Goal: Transaction & Acquisition: Purchase product/service

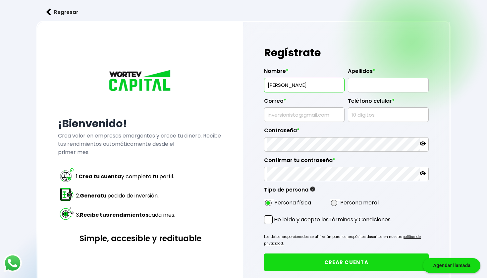
type input "[PERSON_NAME]"
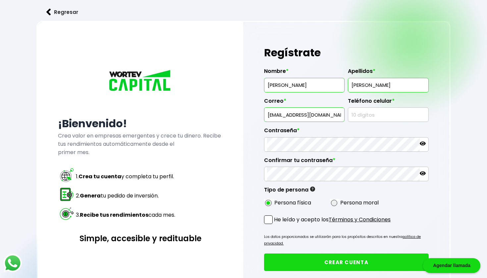
type input "[EMAIL_ADDRESS][DOMAIN_NAME]"
type input "5574786902"
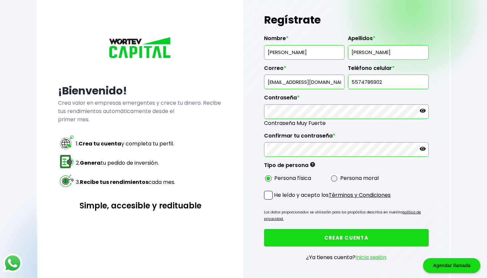
scroll to position [53, 0]
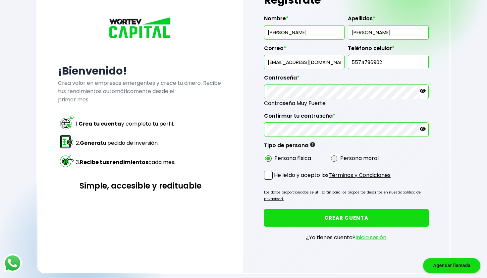
click at [269, 175] on span at bounding box center [268, 175] width 9 height 9
click at [276, 180] on input "He leído y acepto los Términos y Condiciones" at bounding box center [276, 180] width 0 height 0
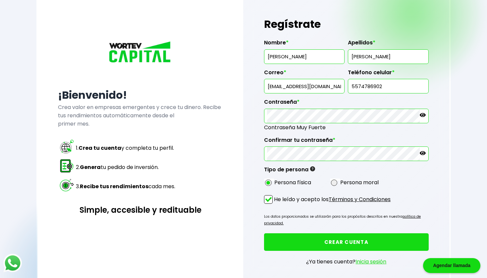
scroll to position [29, 0]
click at [400, 239] on button "CREAR CUENTA" at bounding box center [346, 242] width 164 height 18
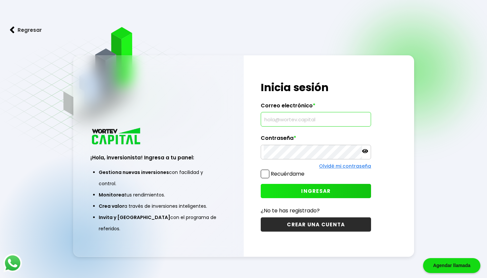
type input "[EMAIL_ADDRESS][DOMAIN_NAME]"
click at [329, 194] on span "INGRESAR" at bounding box center [316, 191] width 30 height 7
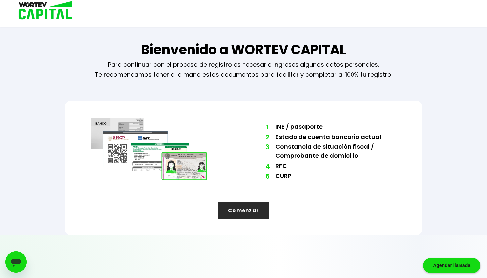
click at [241, 213] on button "Comenzar" at bounding box center [243, 211] width 51 height 18
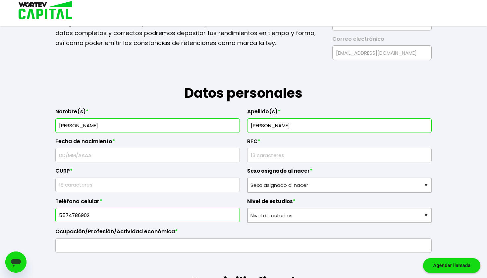
scroll to position [47, 0]
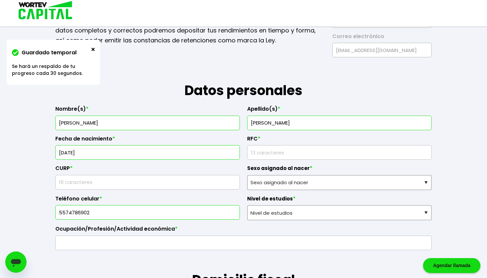
type input "28/09/1988"
click at [210, 180] on input "text" at bounding box center [147, 182] width 179 height 14
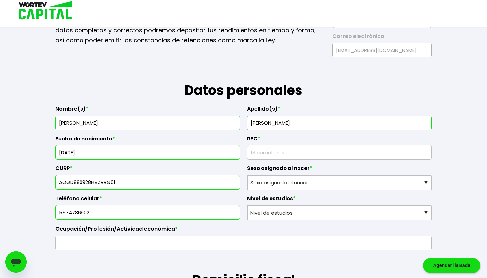
type input "AOGD880928HVZRRG01"
click at [281, 153] on input "rfc" at bounding box center [339, 153] width 179 height 14
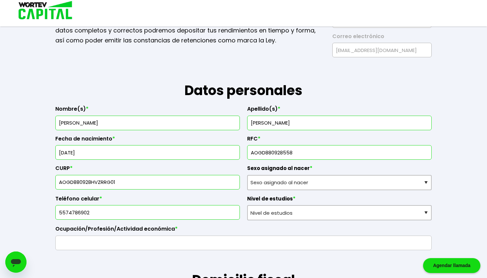
type input "AOGD880928558"
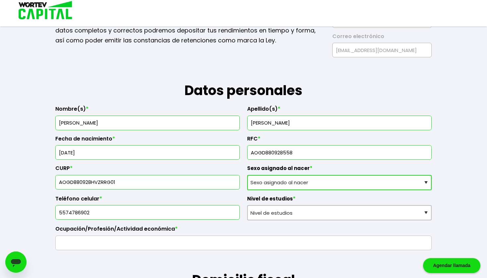
click at [301, 186] on select "Sexo asignado al nacer Hombre Mujer Prefiero no contestar" at bounding box center [339, 182] width 185 height 15
select select "Hombre"
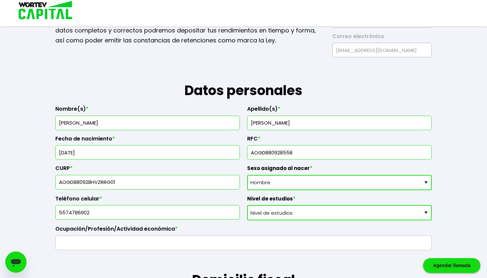
select select "Licenciatura"
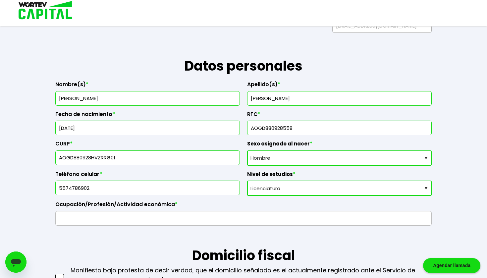
scroll to position [74, 0]
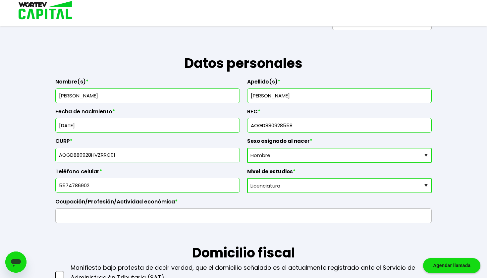
click at [166, 217] on input "text" at bounding box center [243, 216] width 371 height 14
type input "D"
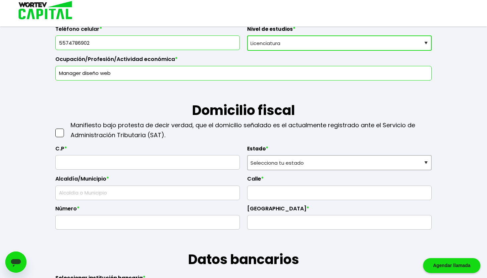
scroll to position [221, 0]
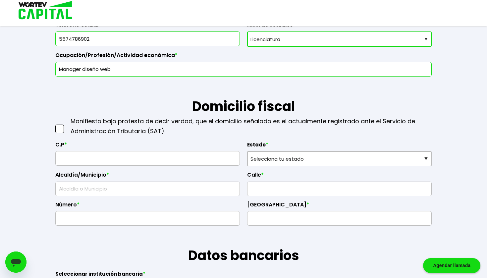
type input "Manager diseño web"
click at [61, 130] on span at bounding box center [59, 129] width 9 height 9
click at [67, 126] on input "checkbox" at bounding box center [67, 126] width 0 height 0
type input "91056"
type input "Xalapa"
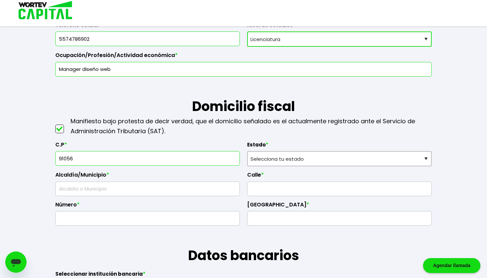
type input "Benito Juárez"
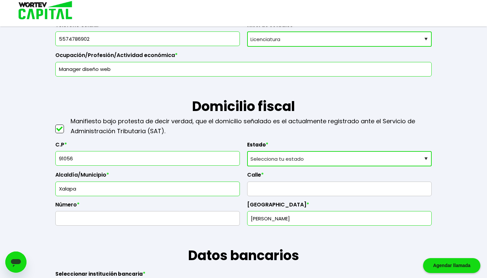
type input "91056"
select select "VE"
type input "eucalipto"
click at [217, 216] on input "text" at bounding box center [147, 219] width 179 height 14
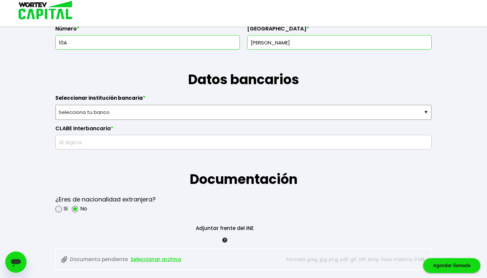
scroll to position [399, 0]
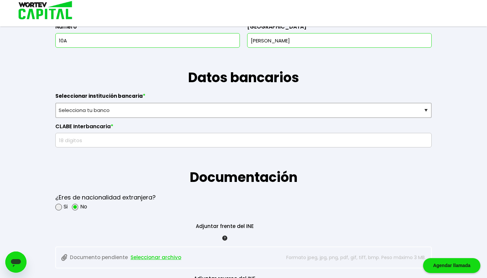
type input "10A"
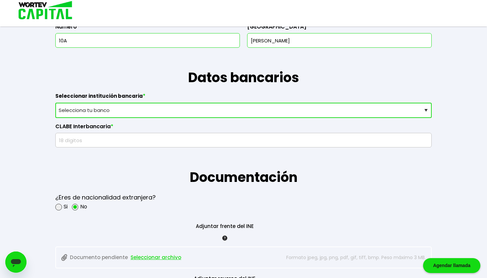
select select "BBVA Bancomer"
click at [146, 142] on input "text" at bounding box center [243, 140] width 371 height 14
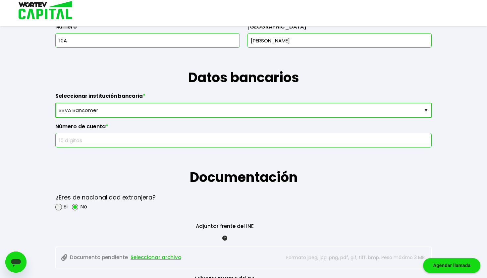
paste input "41523138"
type input "41523138"
paste input "41523138"
type input "4152313885"
click at [122, 111] on select "Selecciona tu banco ABC Capital Actinver Afirme Albo ASP Banamex Banbajio Banco…" at bounding box center [243, 110] width 377 height 15
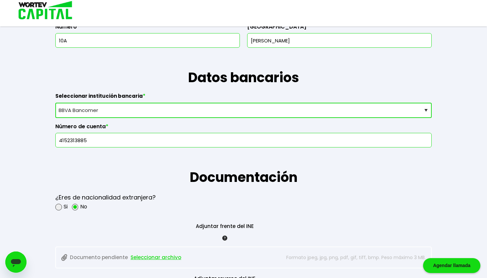
select select "Nu Bank"
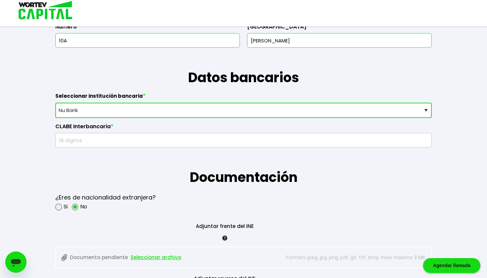
click at [97, 138] on input "text" at bounding box center [243, 140] width 371 height 14
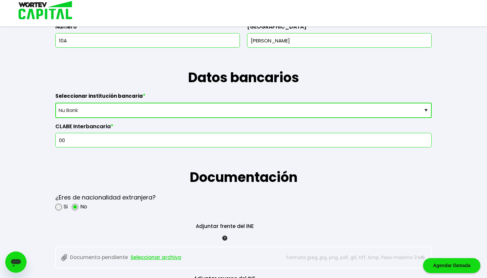
type input "0"
paste input "638180000167974594"
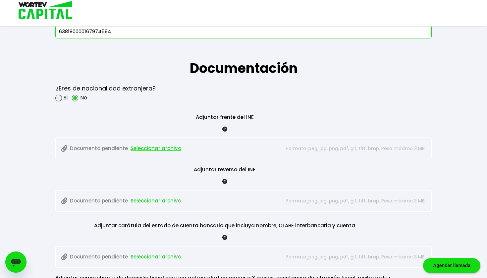
scroll to position [511, 0]
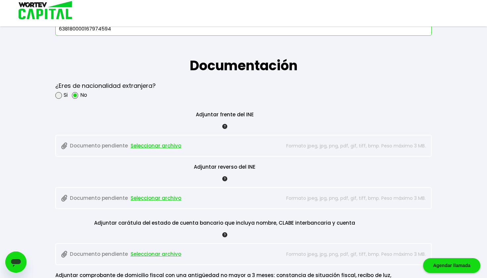
type input "638180000167974594"
click at [162, 144] on span "Seleccionar archivo" at bounding box center [156, 146] width 51 height 10
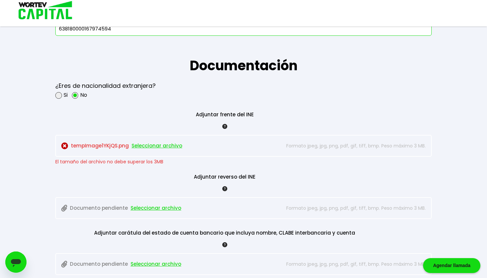
click at [150, 144] on span "Seleccionar archivo" at bounding box center [157, 146] width 51 height 10
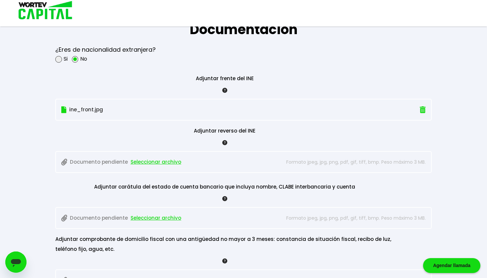
scroll to position [550, 0]
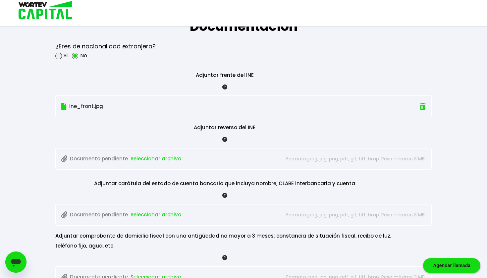
click at [175, 156] on span "Seleccionar archivo" at bounding box center [156, 159] width 51 height 10
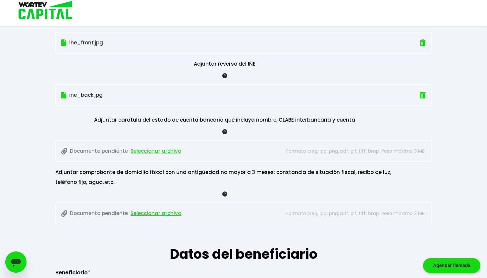
scroll to position [614, 0]
click at [225, 129] on img at bounding box center [225, 131] width 5 height 5
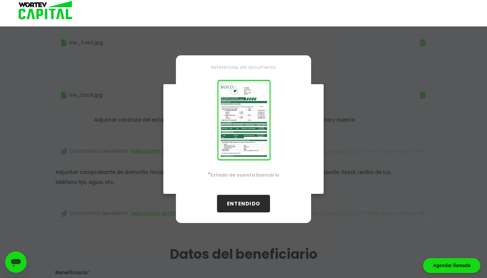
click at [244, 202] on button "ENTENDIDO" at bounding box center [243, 204] width 53 height 18
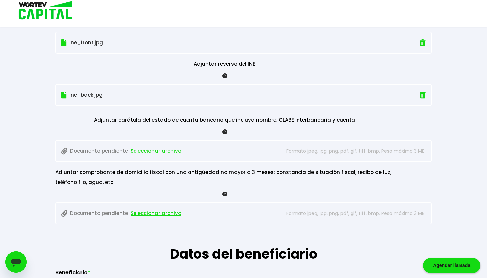
click at [156, 148] on span "Seleccionar archivo" at bounding box center [156, 151] width 51 height 10
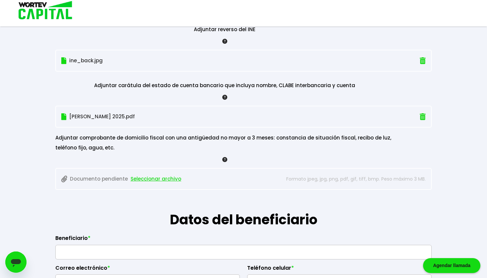
scroll to position [655, 0]
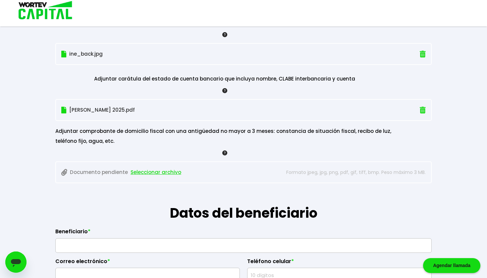
click at [154, 170] on span "Seleccionar archivo" at bounding box center [156, 172] width 51 height 10
click at [168, 168] on span "Seleccionar archivo" at bounding box center [156, 172] width 51 height 10
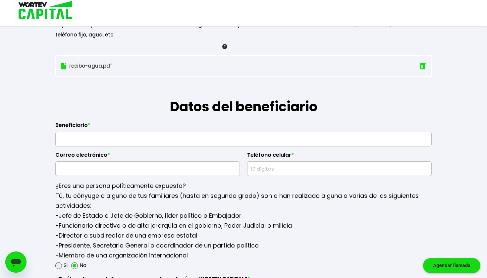
scroll to position [762, 0]
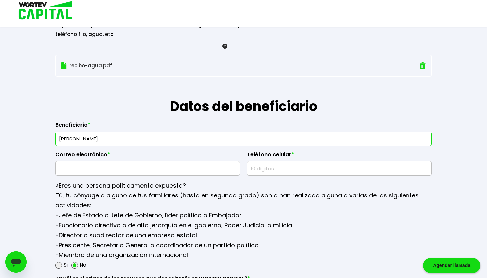
type input "Maribel Grajales Otero"
type input "m"
paste input "maribel.grajalesotero@gmail.com"
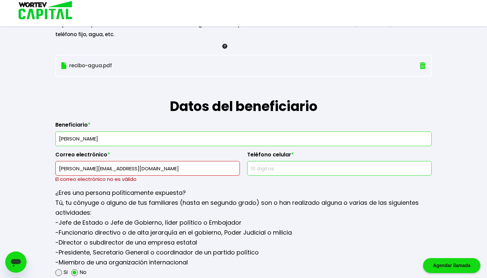
click at [153, 163] on input "maribel.grajalesotero@gmail.com" at bounding box center [147, 169] width 179 height 14
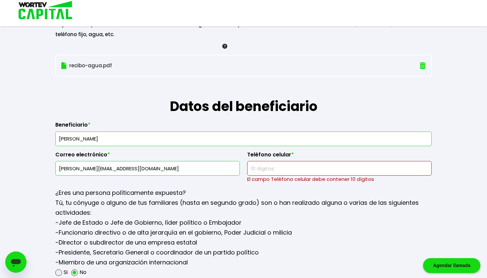
type input "maribel.grajalesotero@gmail.com"
click at [276, 169] on input "text" at bounding box center [339, 169] width 179 height 14
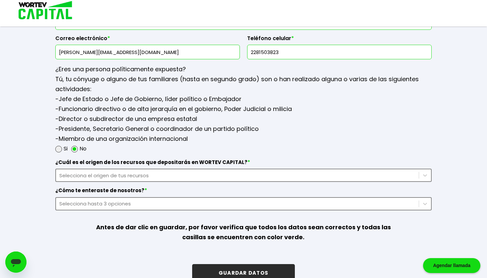
scroll to position [879, 0]
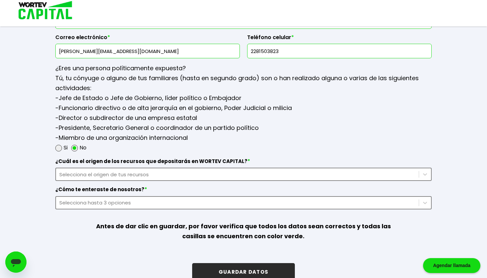
type input "2281503823"
click at [151, 174] on div "Selecciona el origen de tus recursos" at bounding box center [237, 175] width 357 height 8
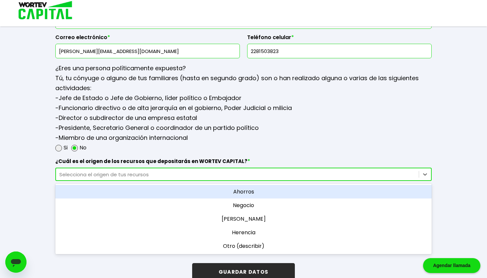
click at [255, 194] on div "Ahorros" at bounding box center [243, 192] width 377 height 14
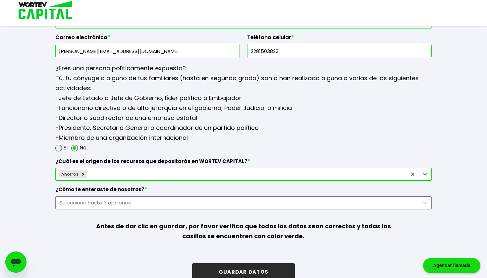
click at [162, 200] on div "Selecciona hasta 3 opciones" at bounding box center [243, 202] width 377 height 13
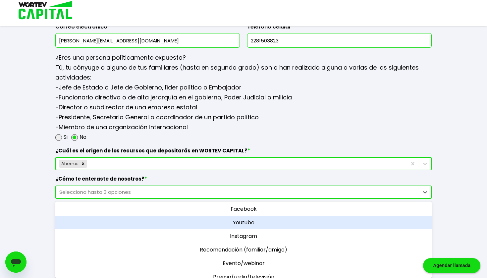
scroll to position [22, 0]
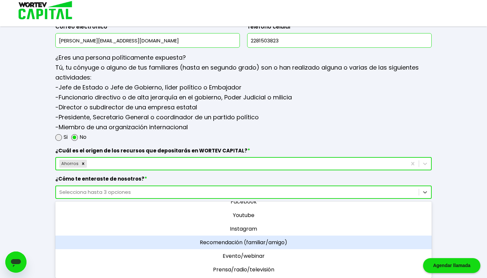
click at [289, 242] on div "Recomendación (familiar/amigo)" at bounding box center [243, 243] width 377 height 14
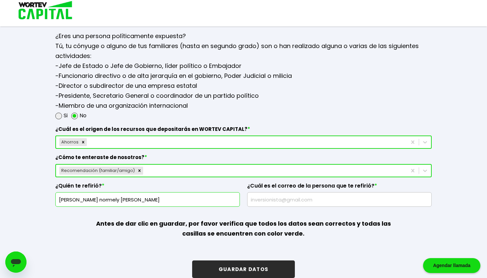
scroll to position [908, 0]
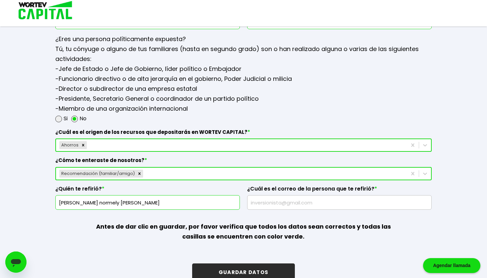
type input "Evelin normely villarello salazar"
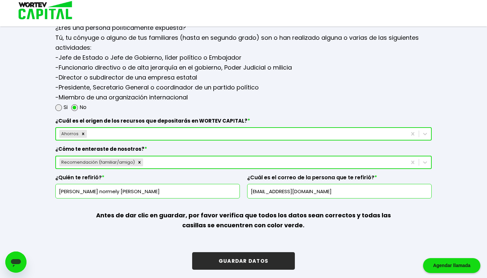
scroll to position [919, 0]
type input "eve.villarello@gmail.com"
click at [275, 256] on button "GUARDAR DATOS" at bounding box center [243, 262] width 103 height 18
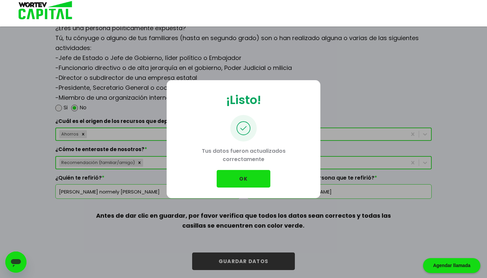
click at [240, 180] on button "OK" at bounding box center [244, 179] width 54 height 18
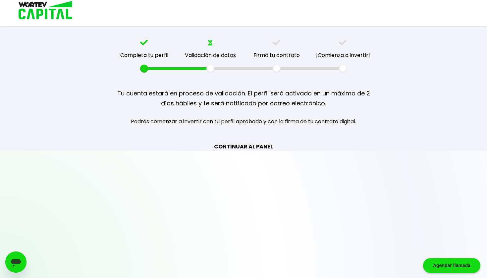
click at [253, 146] on link "CONTINUAR AL PANEL" at bounding box center [243, 147] width 59 height 8
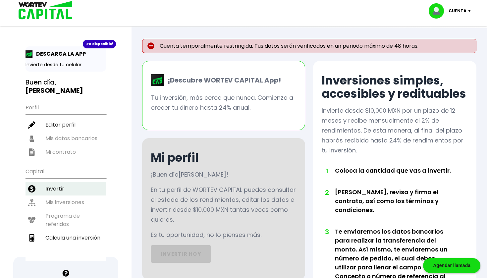
click at [64, 189] on li "Invertir" at bounding box center [66, 189] width 81 height 14
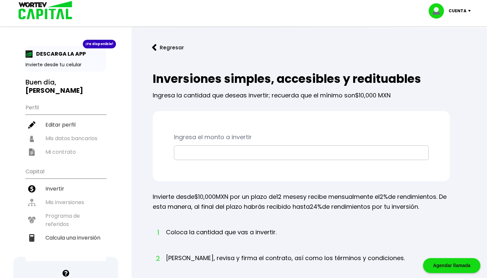
click at [248, 153] on input "text" at bounding box center [301, 153] width 249 height 14
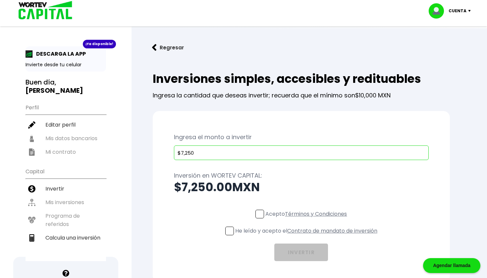
type input "$72,500"
click at [257, 213] on span at bounding box center [260, 214] width 9 height 9
click at [308, 219] on input "Acepto Términos y Condiciones" at bounding box center [308, 219] width 0 height 0
click at [228, 231] on span at bounding box center [230, 231] width 9 height 9
click at [308, 236] on input "He leído y acepto el Contrato de mandato de inversión" at bounding box center [308, 236] width 0 height 0
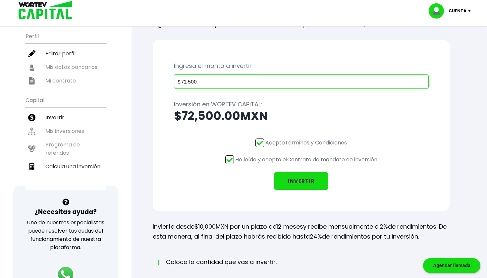
scroll to position [78, 0]
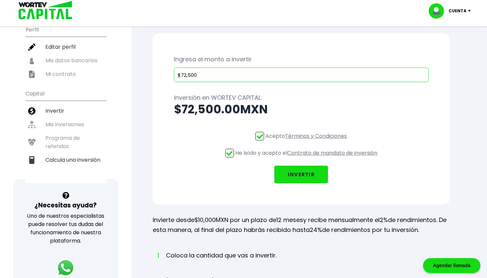
click at [293, 174] on button "INVERTIR" at bounding box center [302, 175] width 54 height 18
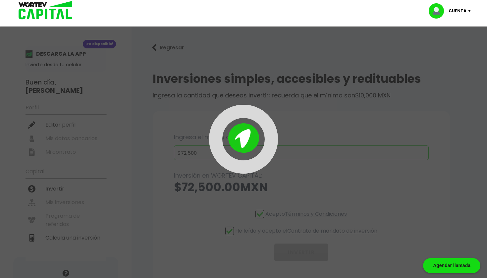
scroll to position [0, 0]
click at [336, 163] on div at bounding box center [243, 139] width 195 height 69
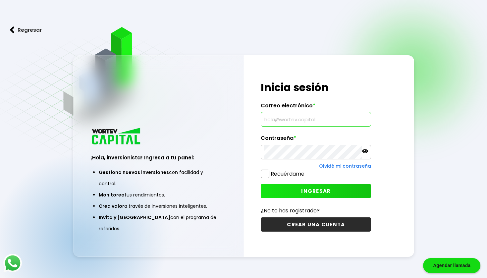
type input "[EMAIL_ADDRESS][DOMAIN_NAME]"
click at [308, 191] on span "INGRESAR" at bounding box center [316, 191] width 30 height 7
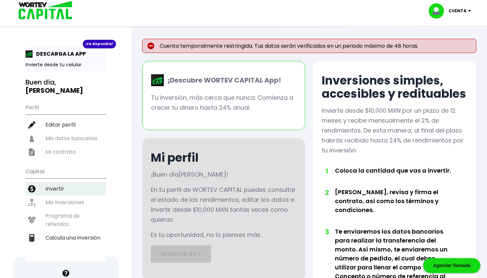
click at [60, 187] on li "Invertir" at bounding box center [66, 189] width 81 height 14
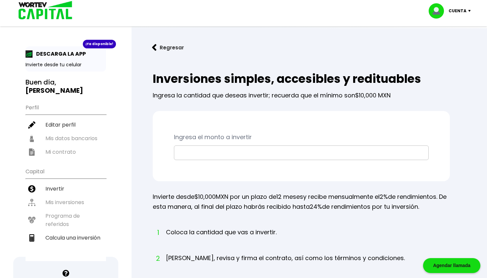
click at [282, 157] on input "text" at bounding box center [301, 153] width 249 height 14
click at [167, 48] on button "Regresar" at bounding box center [168, 48] width 52 height 18
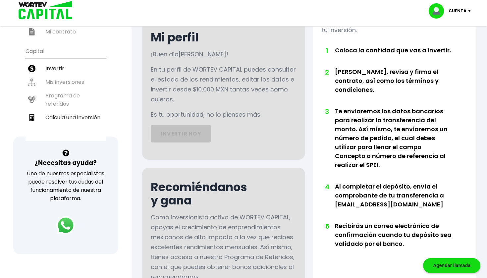
scroll to position [90, 0]
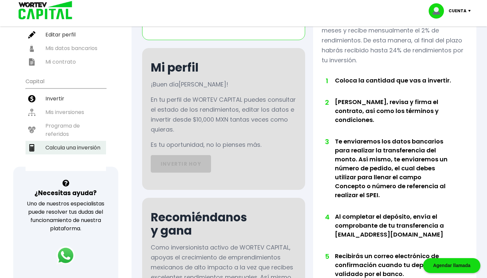
click at [83, 151] on li "Calcula una inversión" at bounding box center [66, 148] width 81 height 14
select select "1"
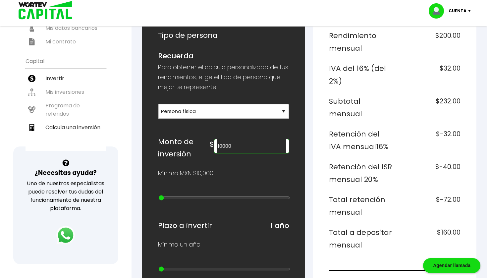
scroll to position [113, 0]
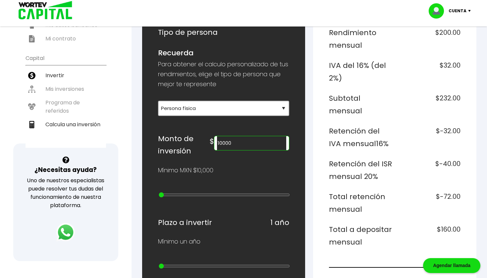
click at [248, 144] on input "10000" at bounding box center [251, 143] width 69 height 14
type input "72500"
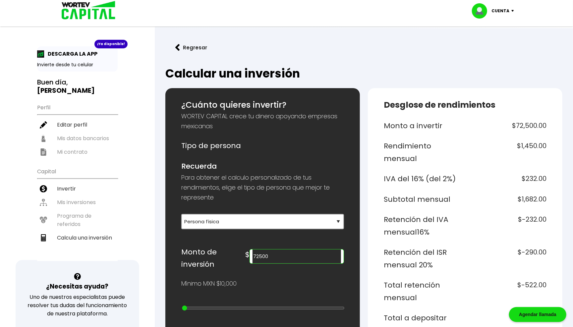
scroll to position [0, 0]
click at [184, 48] on button "Regresar" at bounding box center [191, 48] width 52 height 18
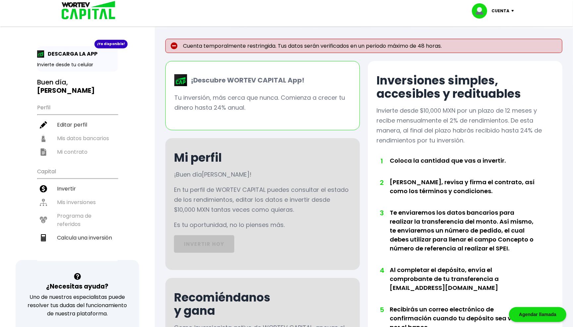
click at [487, 11] on p "Cuenta" at bounding box center [501, 11] width 18 height 10
click at [487, 43] on li "Cerrar sesión" at bounding box center [494, 44] width 53 height 14
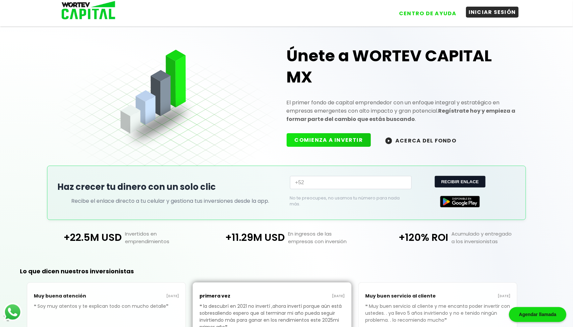
click at [487, 10] on button "INICIAR SESIÓN" at bounding box center [492, 12] width 53 height 11
